Goal: Task Accomplishment & Management: Manage account settings

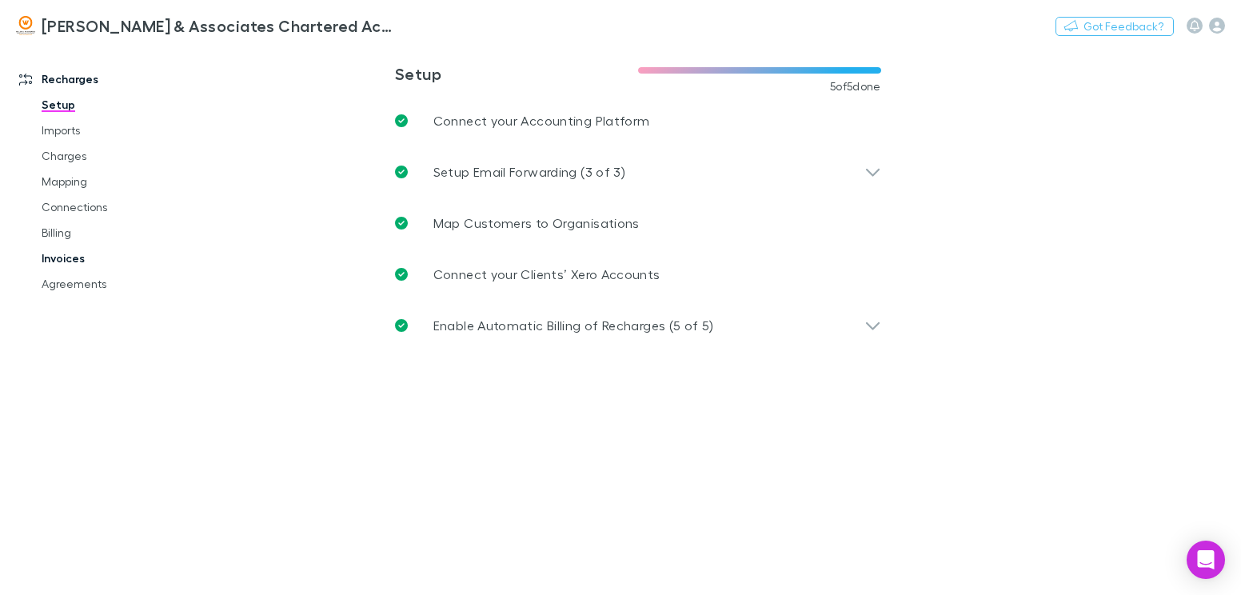
click at [70, 255] on link "Invoices" at bounding box center [118, 259] width 184 height 26
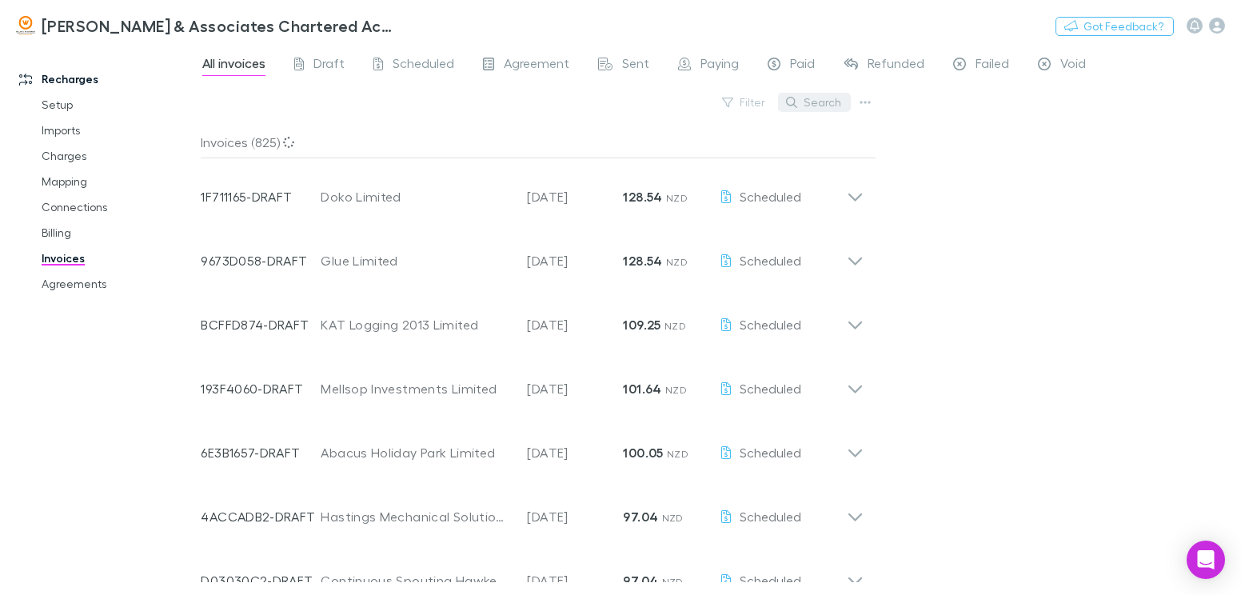
click at [808, 100] on button "Search" at bounding box center [814, 102] width 73 height 19
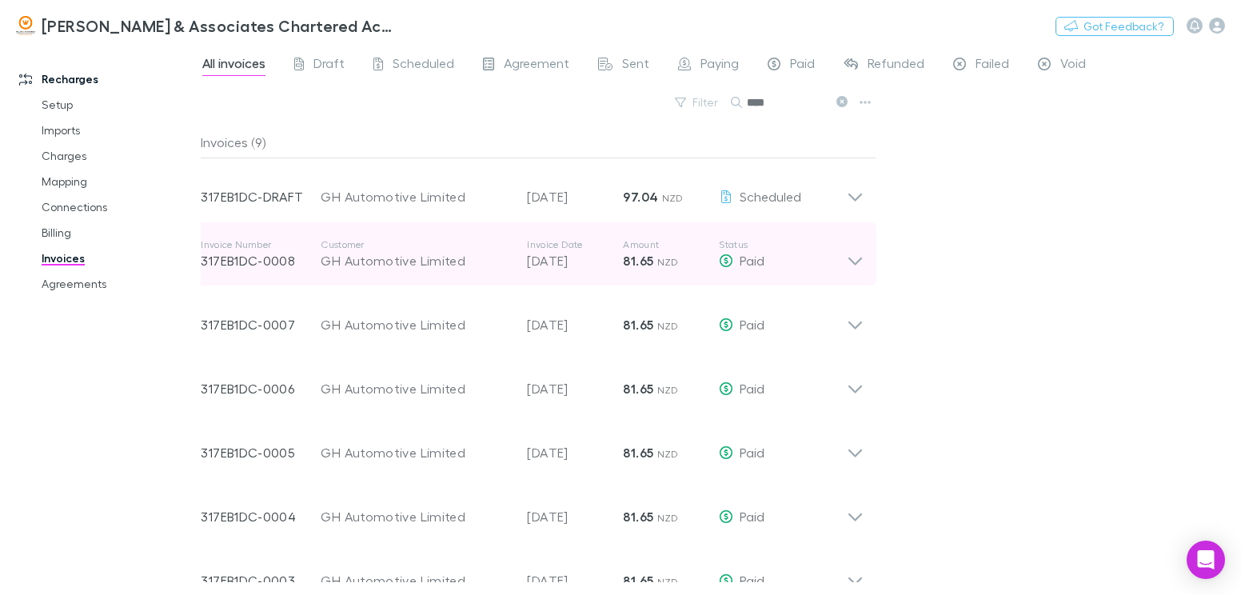
type input "****"
click at [581, 264] on p "02 Sep 2025" at bounding box center [575, 260] width 96 height 19
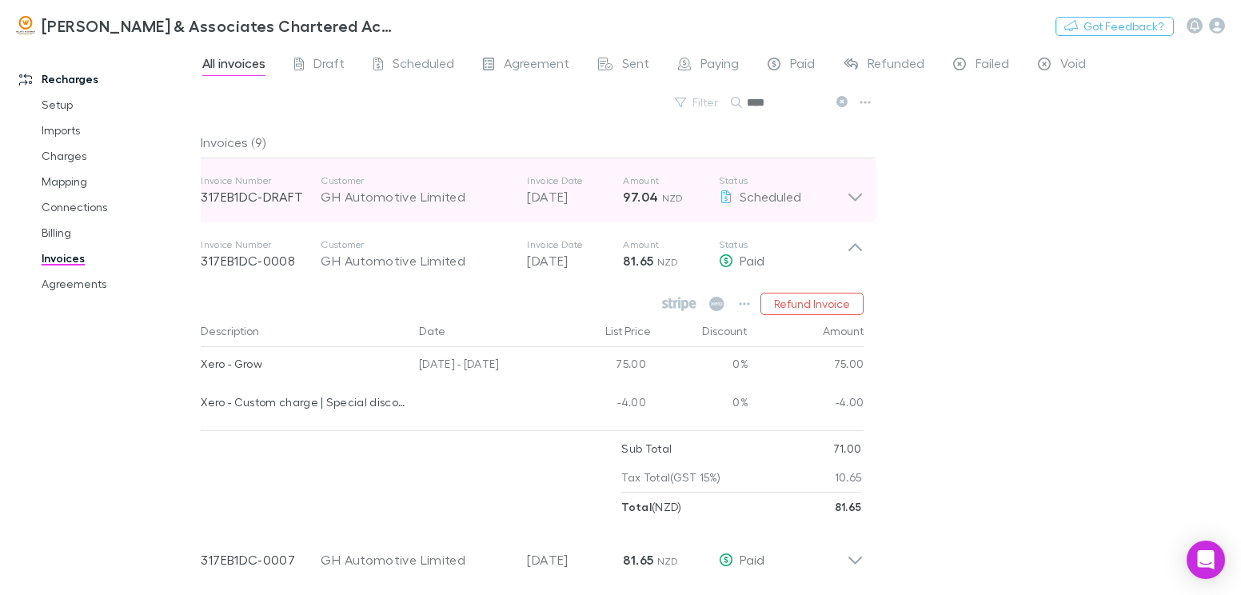
click at [852, 197] on icon at bounding box center [856, 198] width 14 height 8
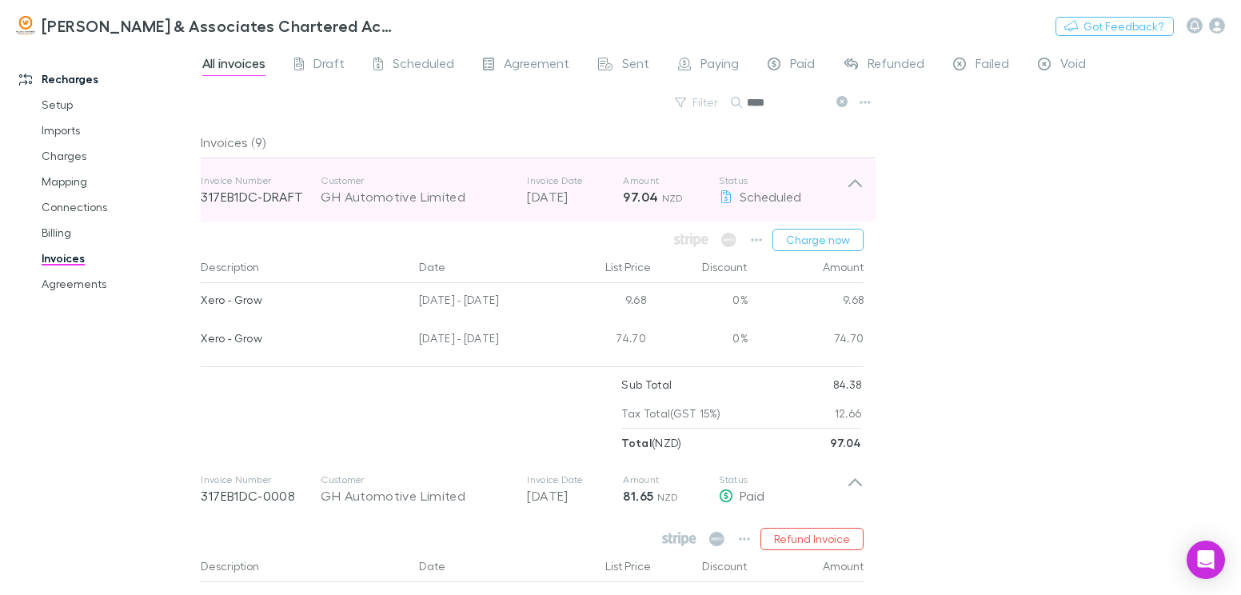
click at [857, 186] on icon at bounding box center [855, 190] width 17 height 32
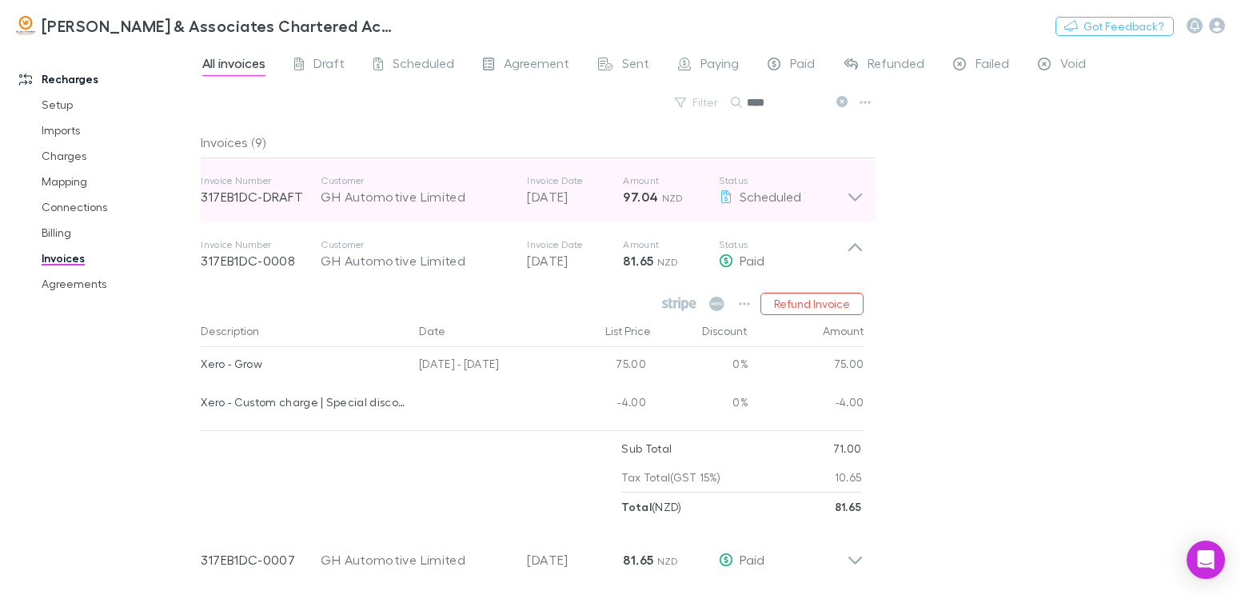
click at [574, 190] on p "[DATE]" at bounding box center [575, 196] width 96 height 19
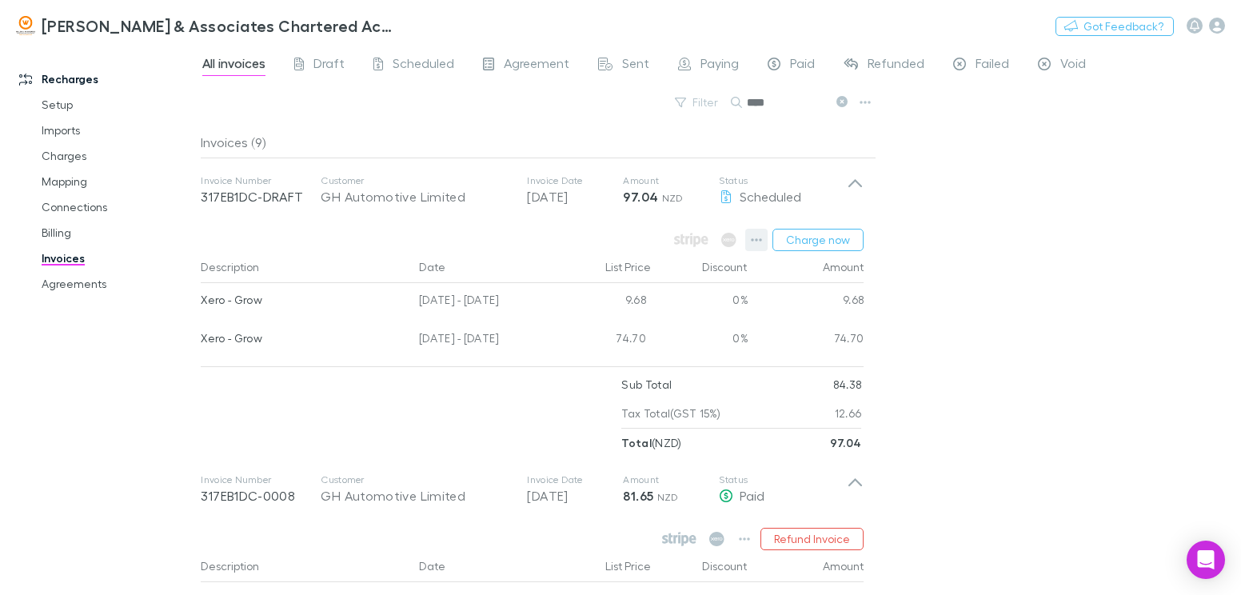
click at [762, 236] on icon "button" at bounding box center [756, 240] width 11 height 13
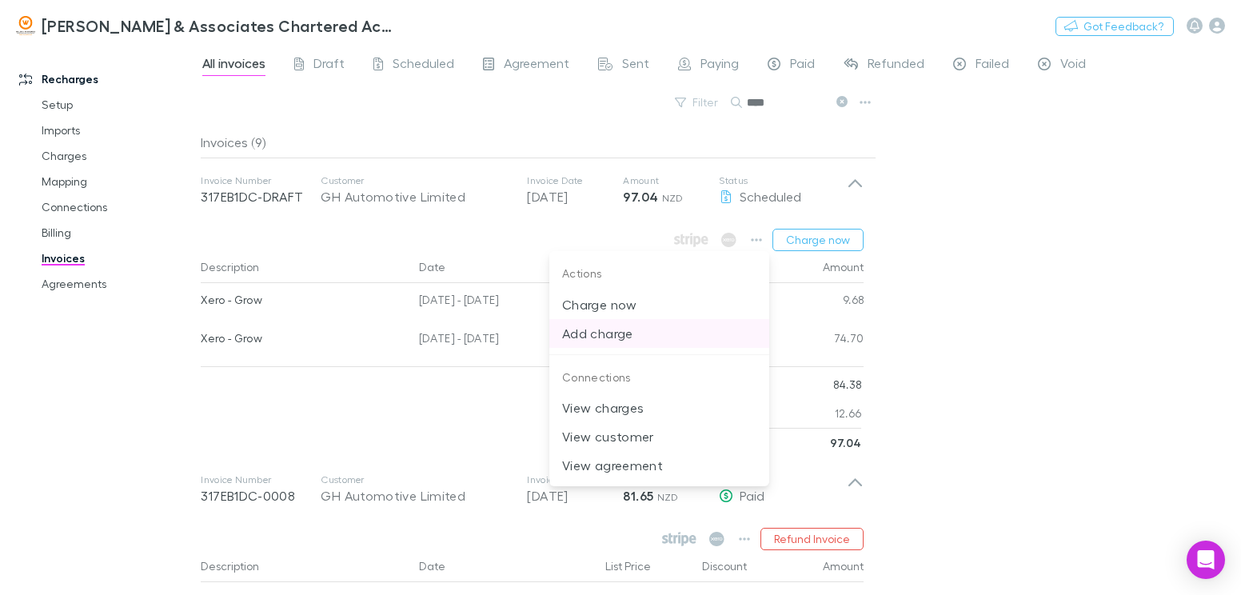
click at [619, 329] on p "Add charge" at bounding box center [659, 333] width 194 height 19
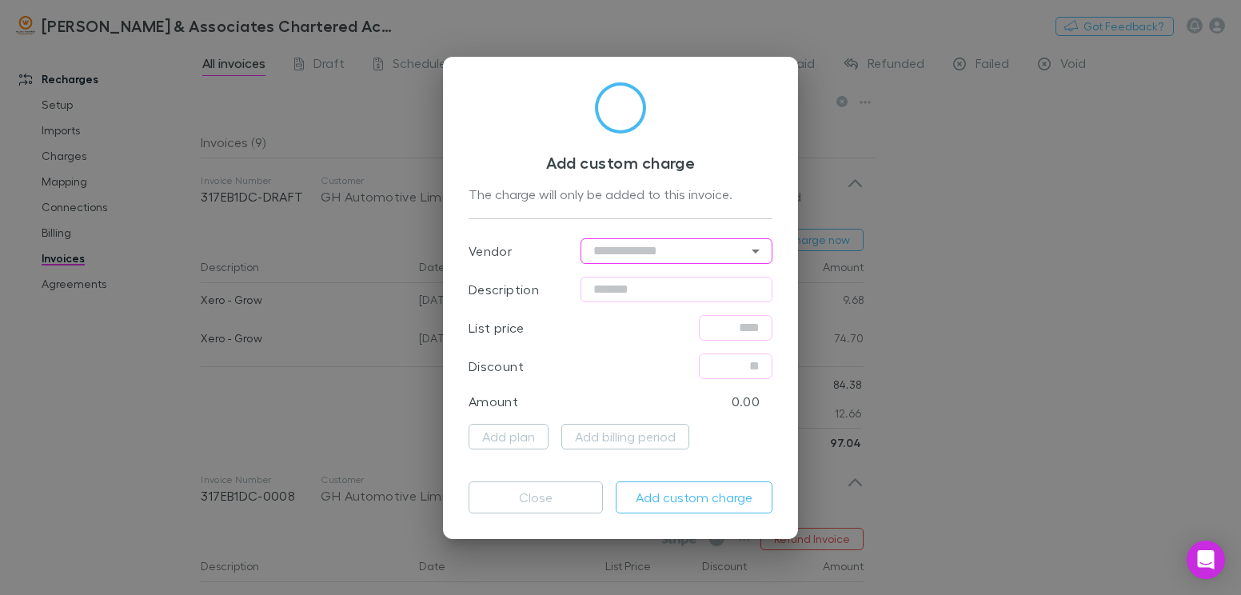
click at [612, 250] on input "text" at bounding box center [677, 251] width 192 height 26
click at [617, 275] on li "Xero" at bounding box center [677, 284] width 192 height 29
type input "****"
click at [645, 290] on input "text" at bounding box center [677, 290] width 192 height 26
type input "**********"
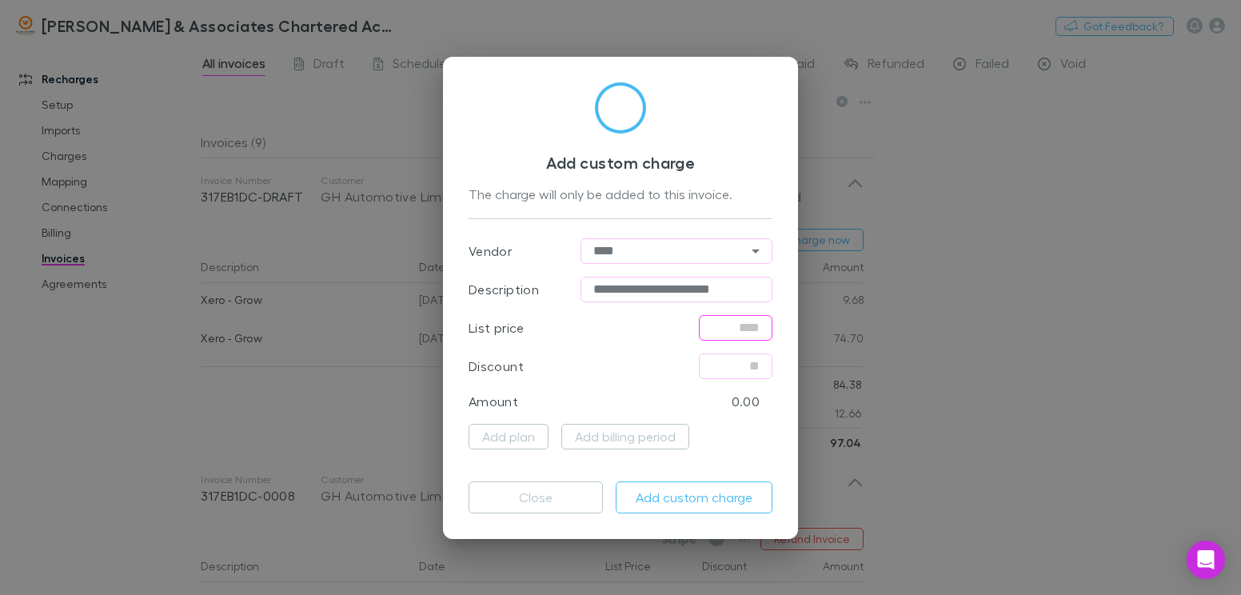
click at [712, 320] on input "text" at bounding box center [736, 328] width 74 height 26
type input "*****"
click at [692, 497] on button "Add custom charge" at bounding box center [694, 497] width 157 height 32
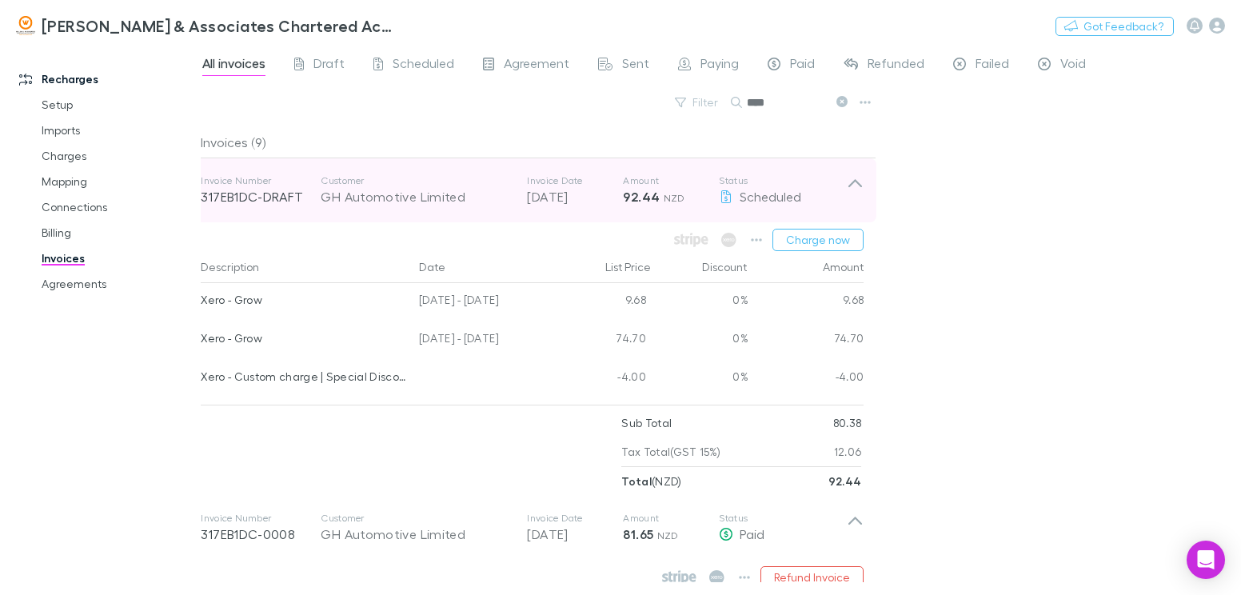
click at [859, 178] on icon at bounding box center [855, 190] width 17 height 32
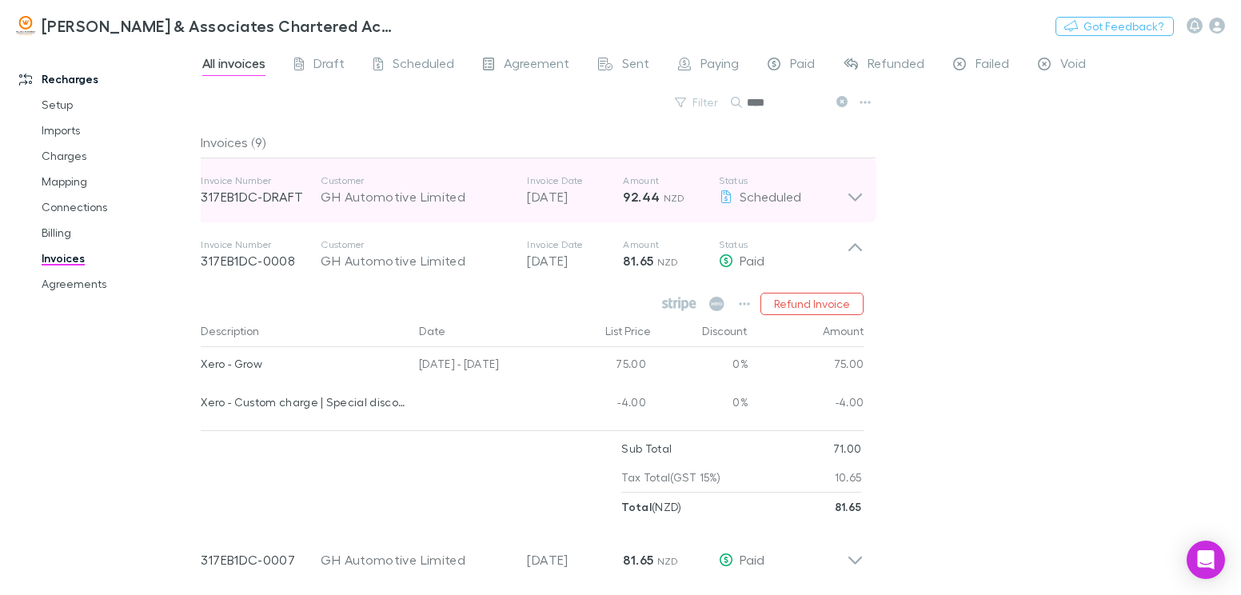
click at [856, 193] on icon at bounding box center [855, 190] width 17 height 32
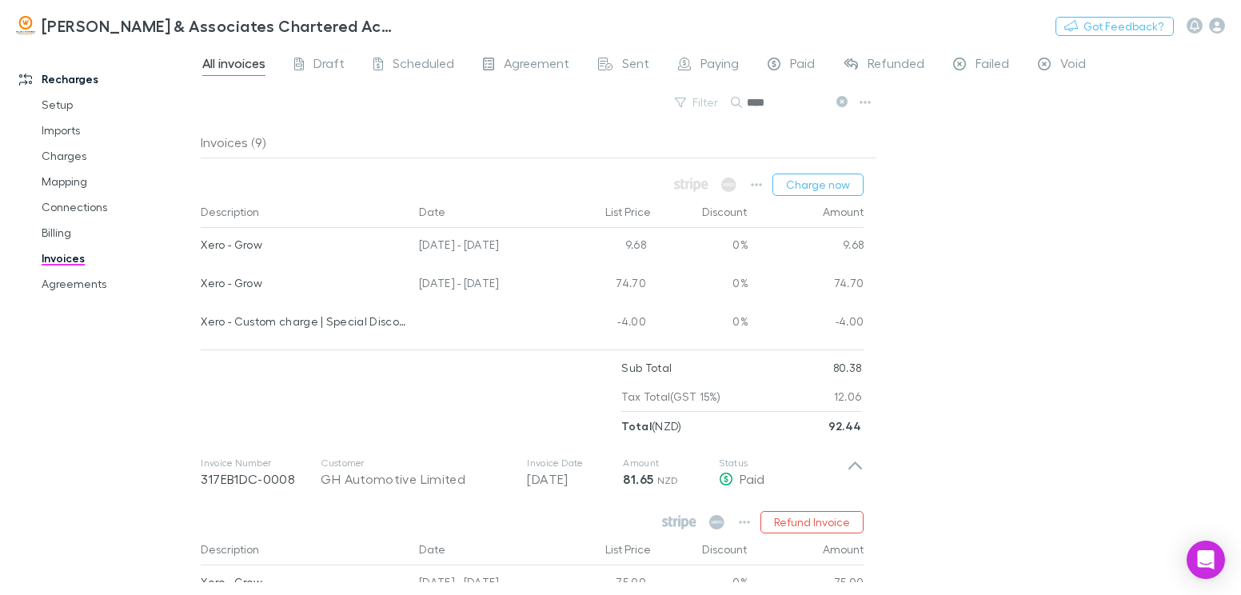
scroll to position [80, 0]
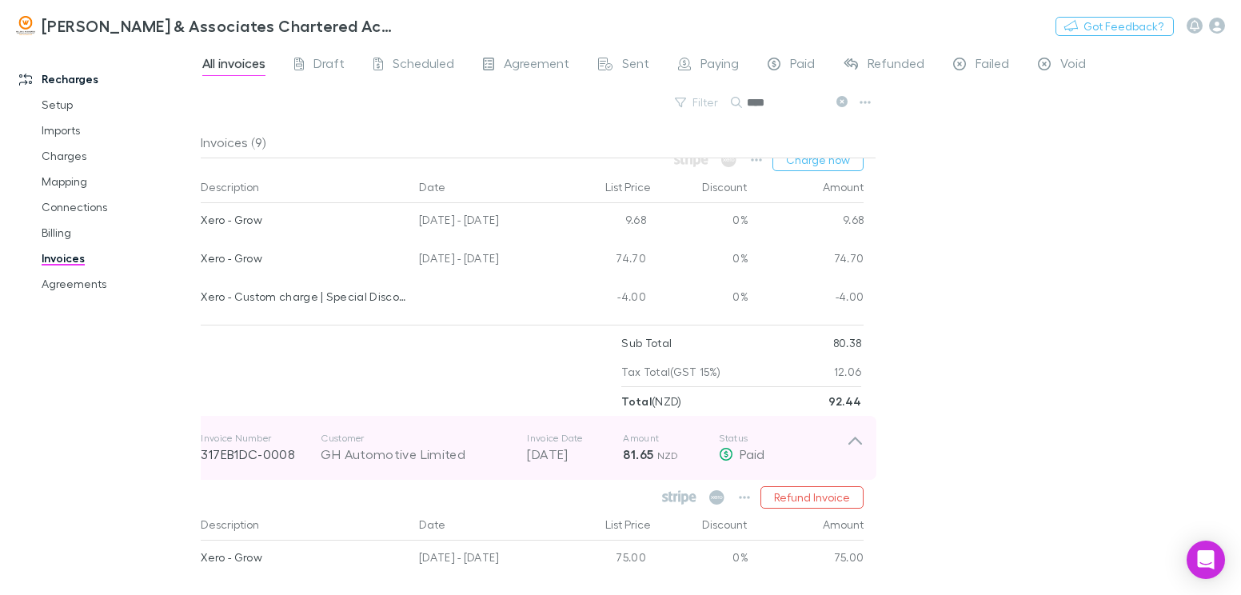
click at [450, 456] on div "GH Automotive Limited" at bounding box center [416, 454] width 190 height 19
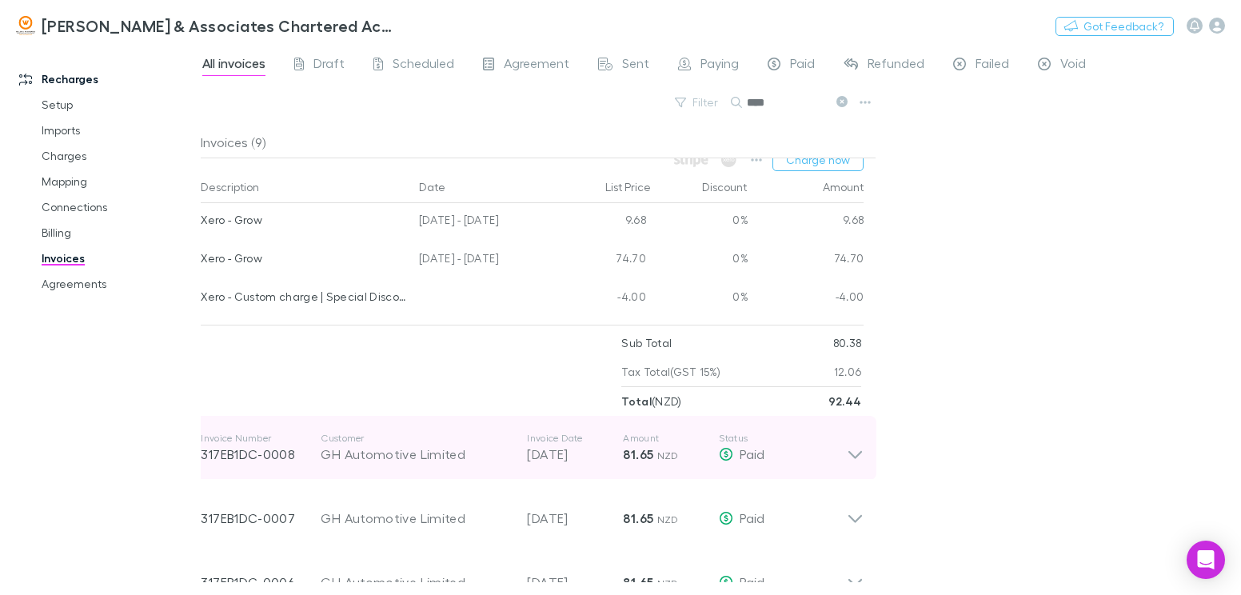
click at [454, 455] on div "GH Automotive Limited" at bounding box center [416, 454] width 190 height 19
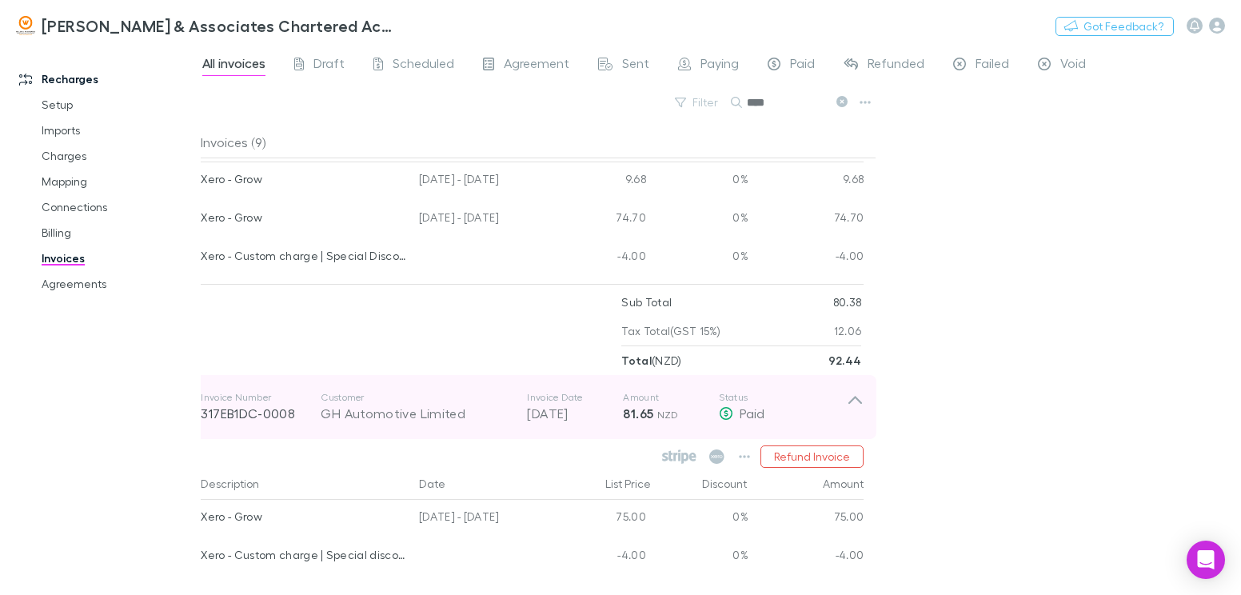
scroll to position [160, 0]
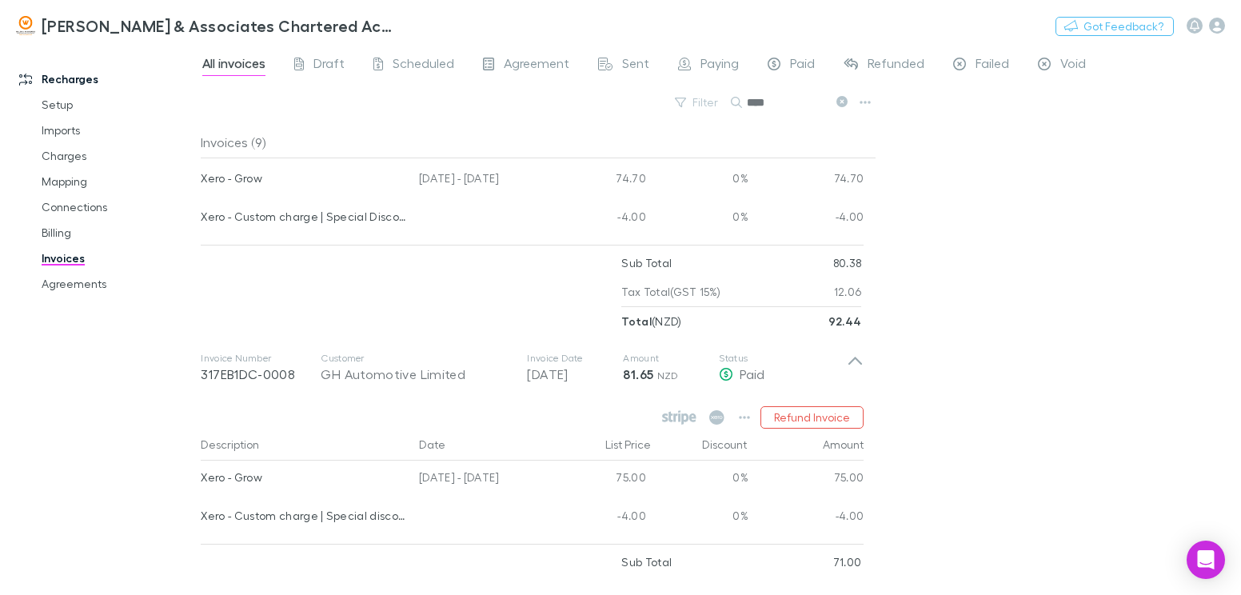
click at [1003, 389] on div "All invoices Draft Scheduled Agreement Sent Paying Paid Refunded Failed Void Fi…" at bounding box center [721, 320] width 1041 height 550
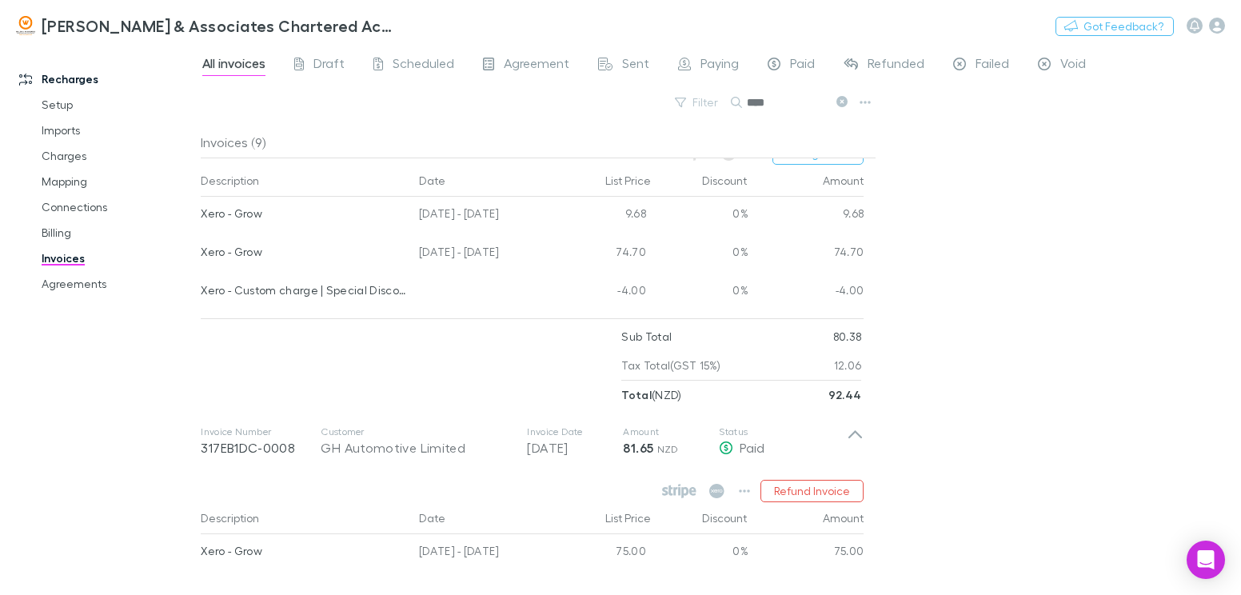
scroll to position [80, 0]
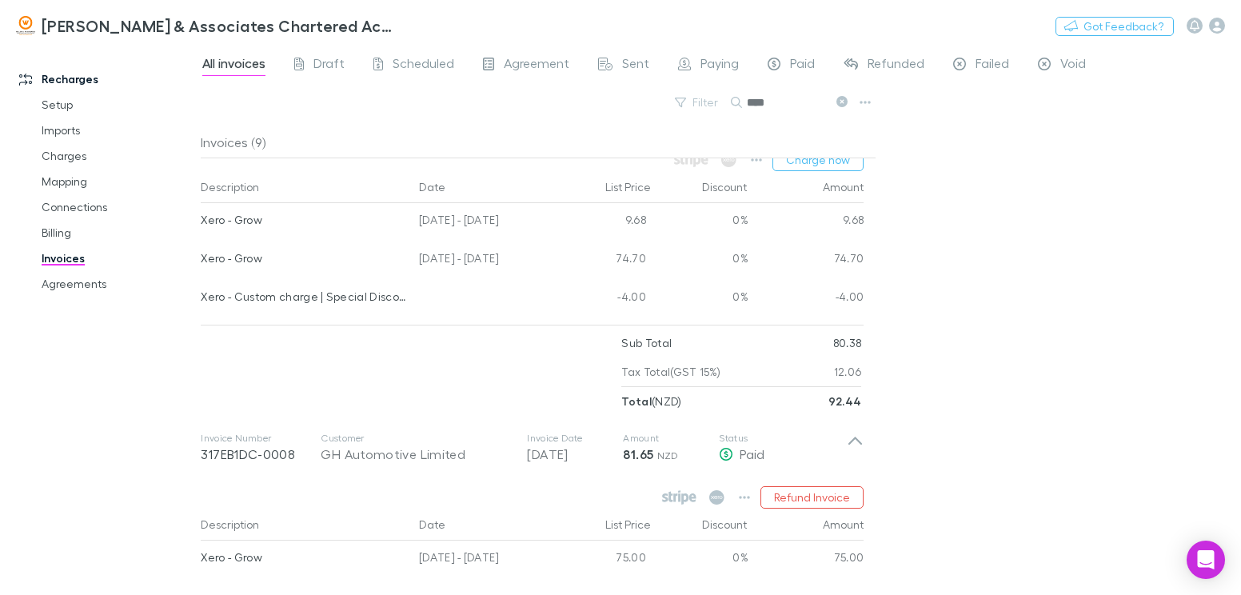
click at [1064, 272] on div "All invoices Draft Scheduled Agreement Sent Paying Paid Refunded Failed Void Fi…" at bounding box center [721, 320] width 1041 height 550
click at [1101, 228] on div "All invoices Draft Scheduled Agreement Sent Paying Paid Refunded Failed Void Fi…" at bounding box center [721, 320] width 1041 height 550
click at [967, 218] on div "All invoices Draft Scheduled Agreement Sent Paying Paid Refunded Failed Void Fi…" at bounding box center [721, 320] width 1041 height 550
click at [1219, 162] on div "All invoices Draft Scheduled Agreement Sent Paying Paid Refunded Failed Void Fi…" at bounding box center [721, 320] width 1041 height 550
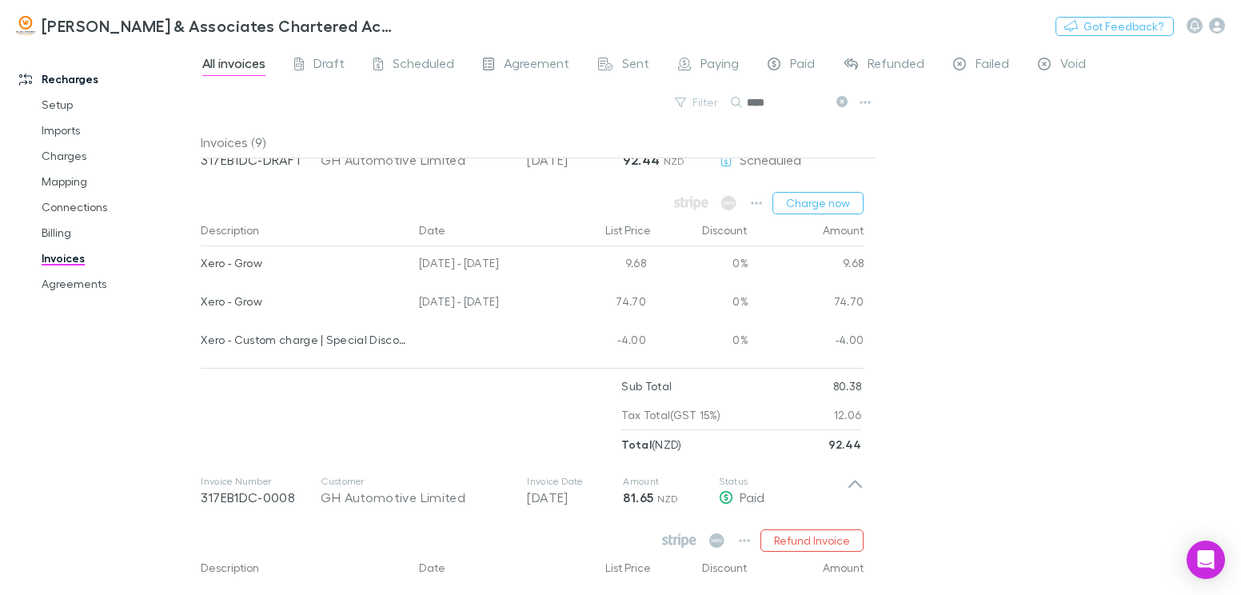
scroll to position [0, 0]
